Goal: Information Seeking & Learning: Learn about a topic

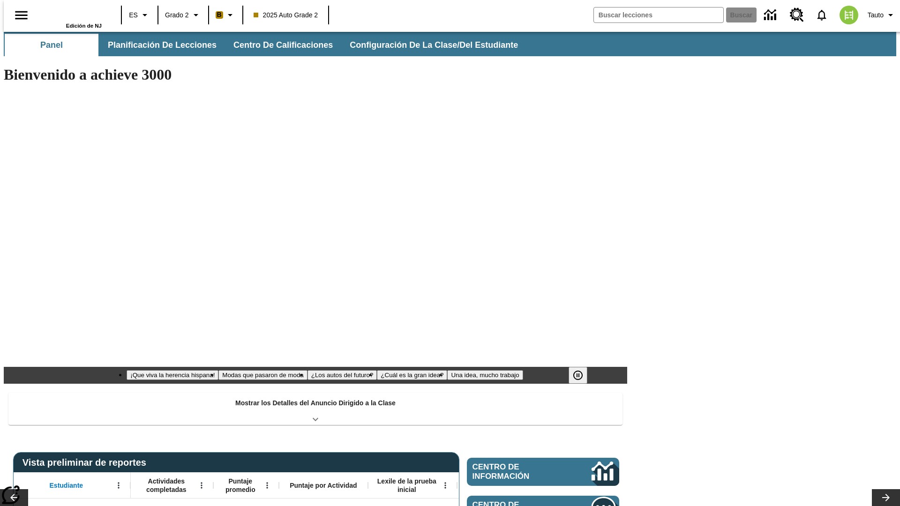
type input "-1"
click at [157, 45] on button "Planificación de lecciones" at bounding box center [162, 45] width 125 height 23
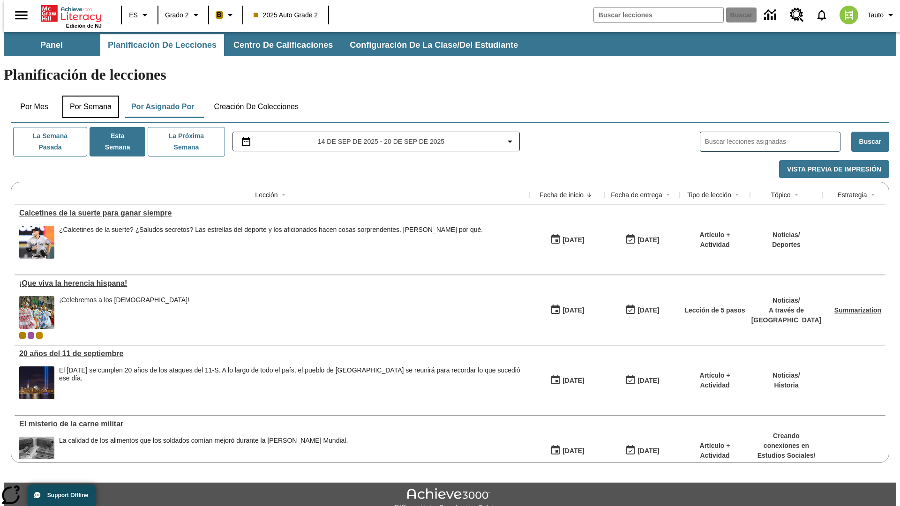
click at [88, 96] on button "Por semana" at bounding box center [90, 107] width 57 height 23
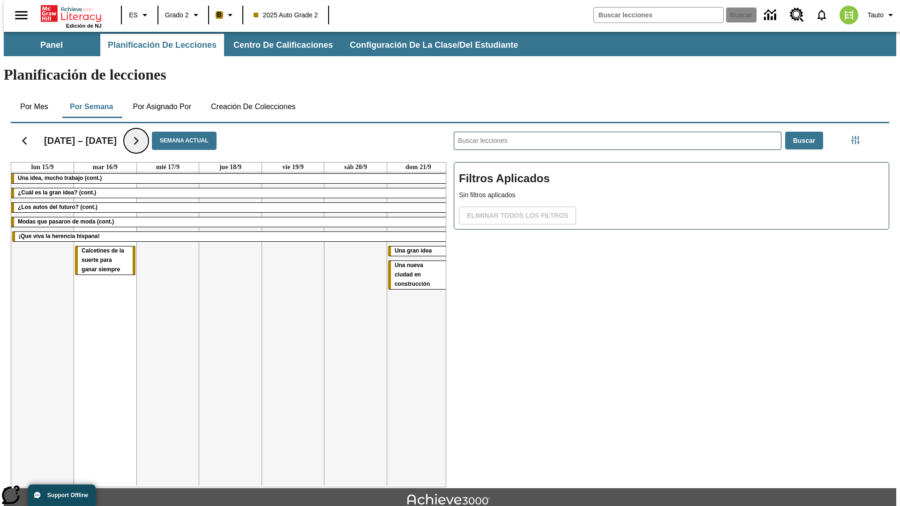
click at [136, 133] on icon "Seguir" at bounding box center [136, 141] width 16 height 16
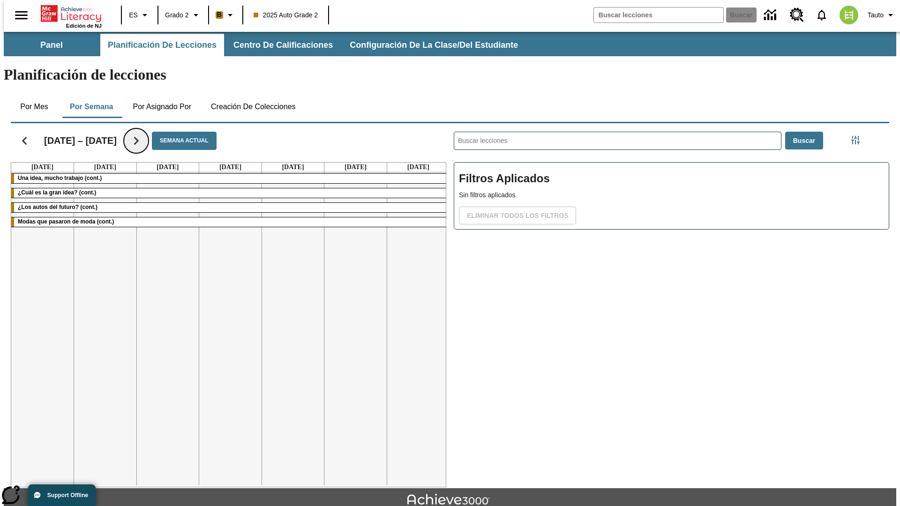
click at [136, 133] on icon "Seguir" at bounding box center [136, 141] width 16 height 16
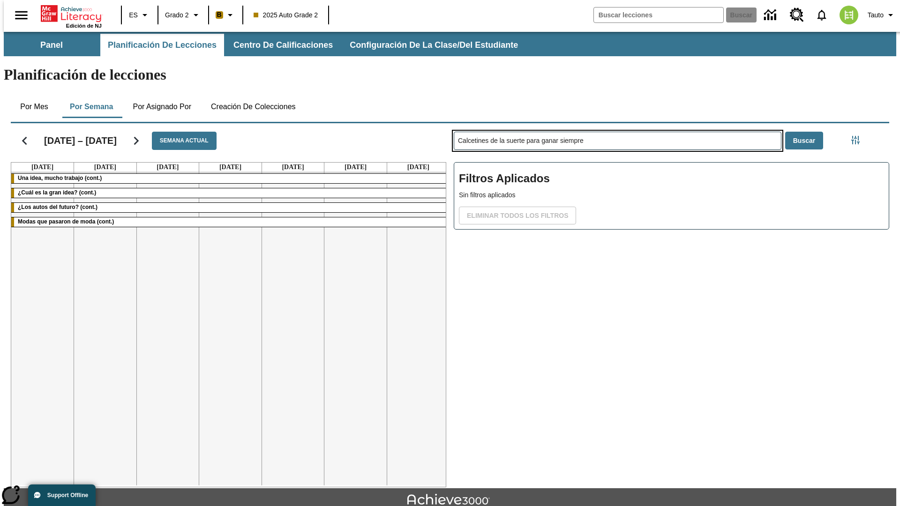
type input "Calcetines de la suerte para ganar siempre"
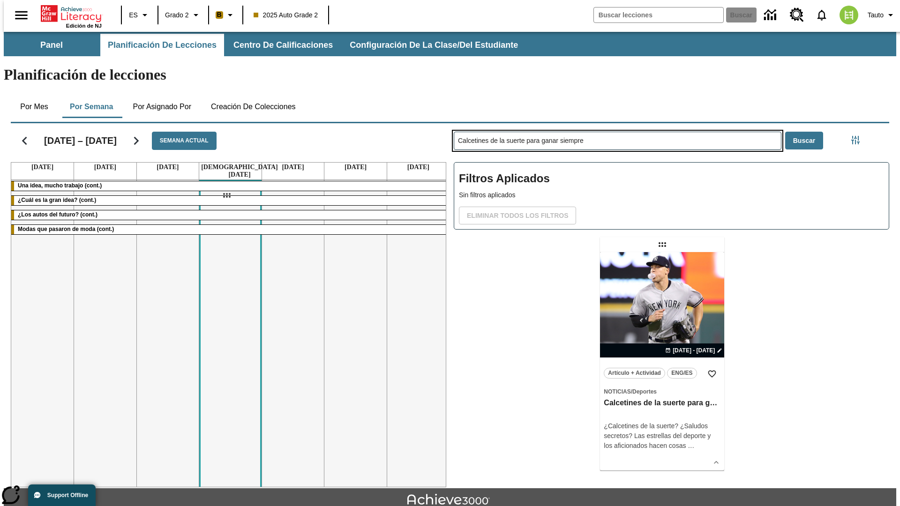
drag, startPoint x: 663, startPoint y: 208, endPoint x: 226, endPoint y: 196, distance: 437.2
click at [226, 196] on div "[DATE] – [DATE] Semana actual [DATE] [DATE] [DATE] [DATE] [DATE] [DATE] [DATE] …" at bounding box center [446, 304] width 886 height 368
